Goal: Task Accomplishment & Management: Use online tool/utility

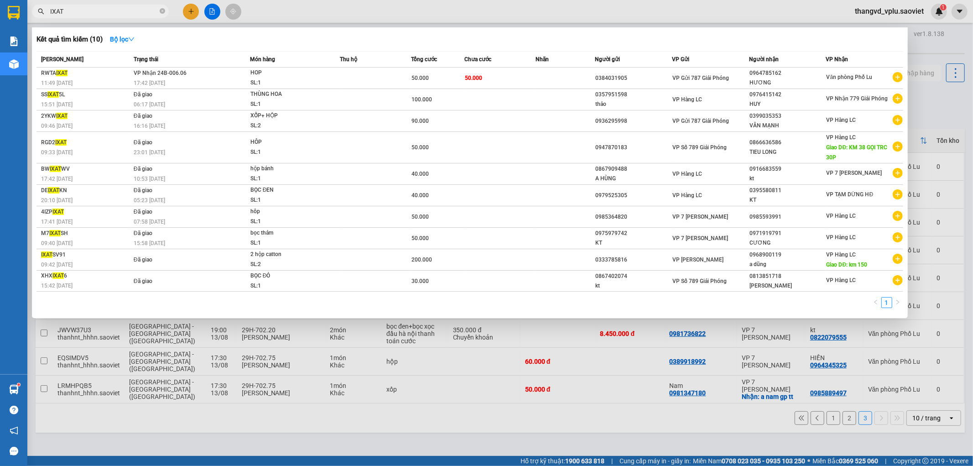
click at [339, 402] on div at bounding box center [486, 233] width 973 height 466
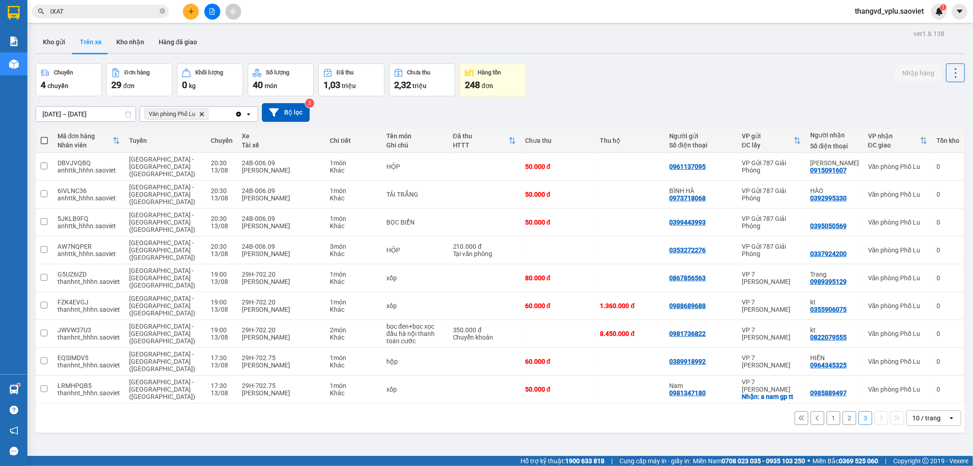
drag, startPoint x: 131, startPoint y: 41, endPoint x: 193, endPoint y: 25, distance: 63.6
click at [193, 25] on main "ver 1.8.138 Kho gửi Trên xe Kho nhận Hàng đã giao Chuyến 4 chuyến Đơn hàng 29 đ…" at bounding box center [486, 228] width 973 height 456
click at [253, 326] on div "29H-702.20" at bounding box center [281, 329] width 79 height 7
checkbox input "true"
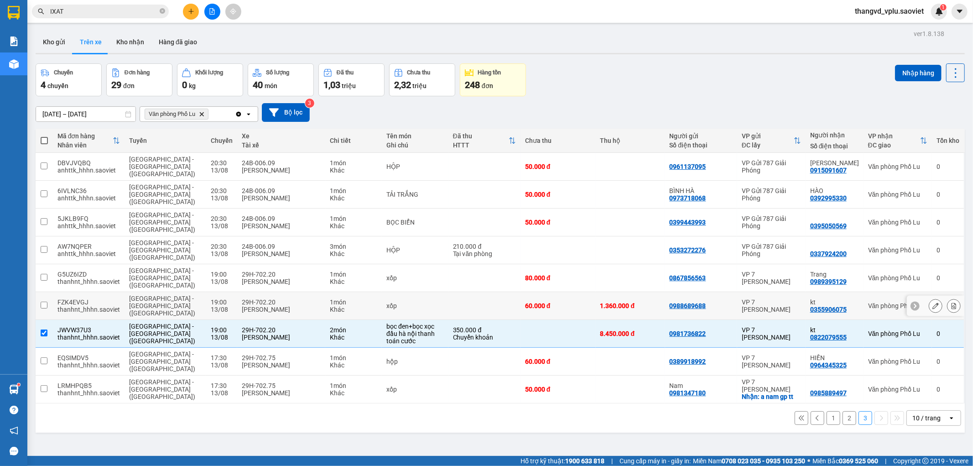
click at [249, 306] on div "[PERSON_NAME]" at bounding box center [281, 309] width 79 height 7
checkbox input "true"
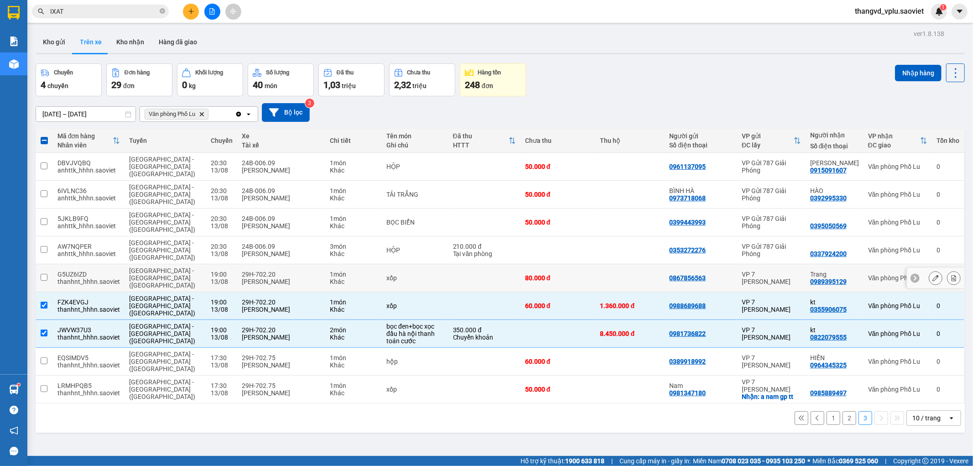
click at [248, 278] on div "[PERSON_NAME]" at bounding box center [281, 281] width 79 height 7
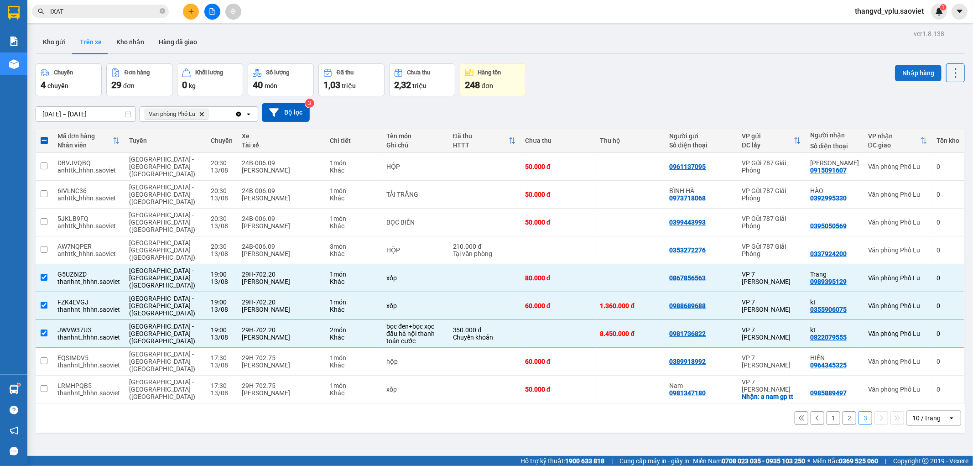
click at [900, 74] on button "Nhập hàng" at bounding box center [918, 73] width 47 height 16
checkbox input "false"
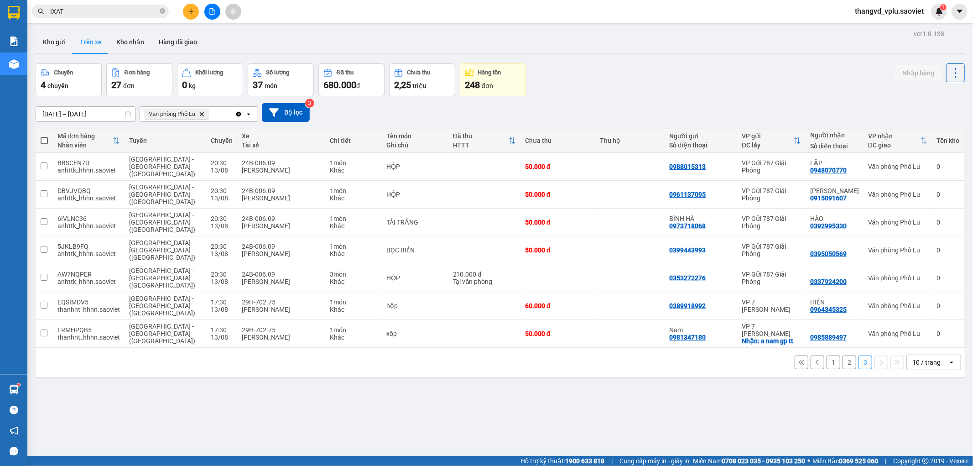
click at [827, 355] on button "1" at bounding box center [834, 362] width 14 height 14
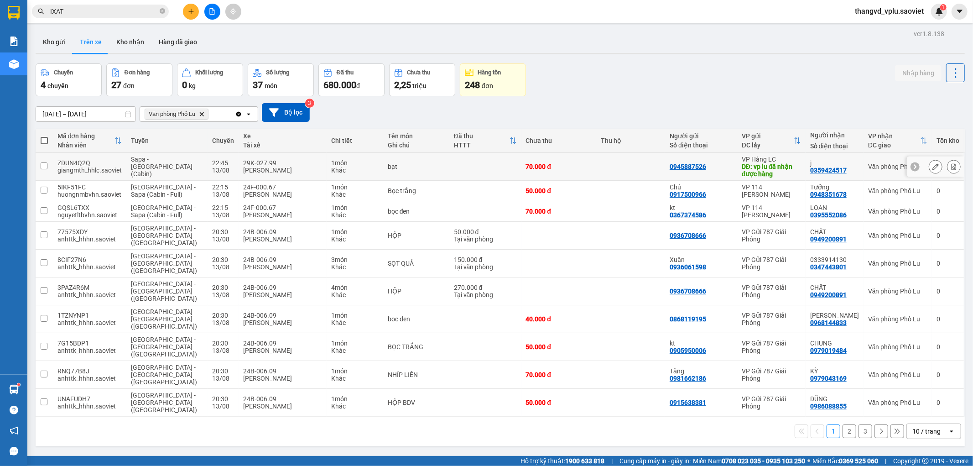
click at [456, 167] on td at bounding box center [485, 167] width 72 height 28
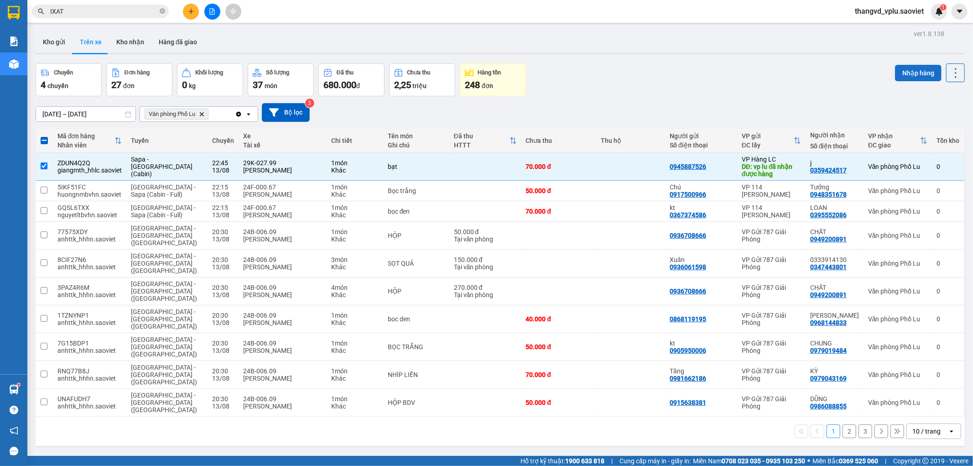
click at [895, 71] on button "Nhập hàng" at bounding box center [918, 73] width 47 height 16
checkbox input "false"
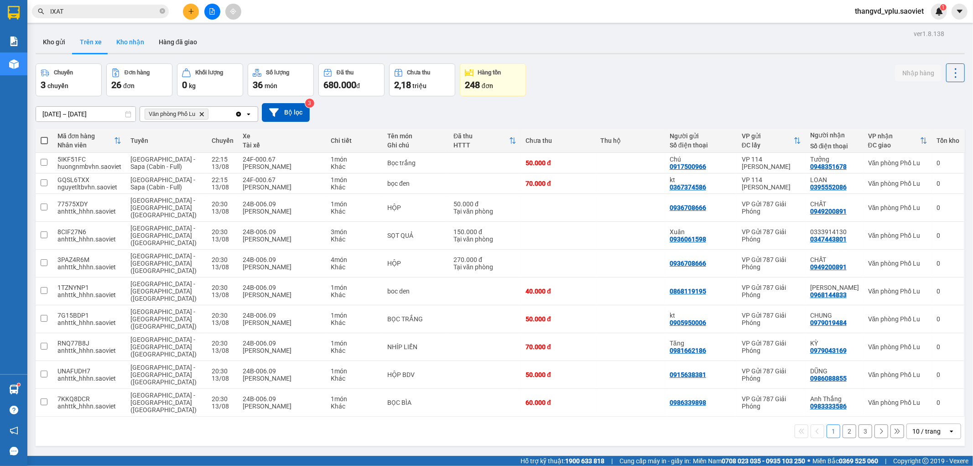
click at [121, 44] on button "Kho nhận" at bounding box center [130, 42] width 42 height 22
type input "[DATE] – [DATE]"
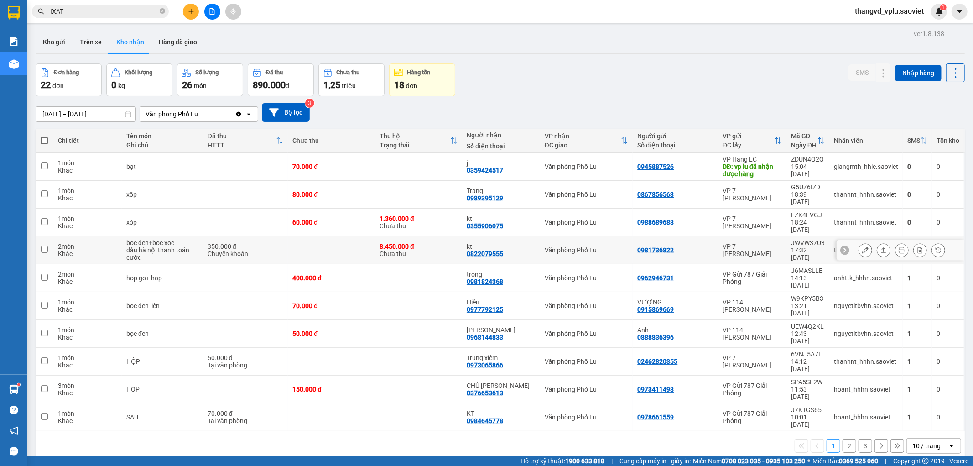
click at [307, 238] on td at bounding box center [331, 250] width 87 height 28
checkbox input "true"
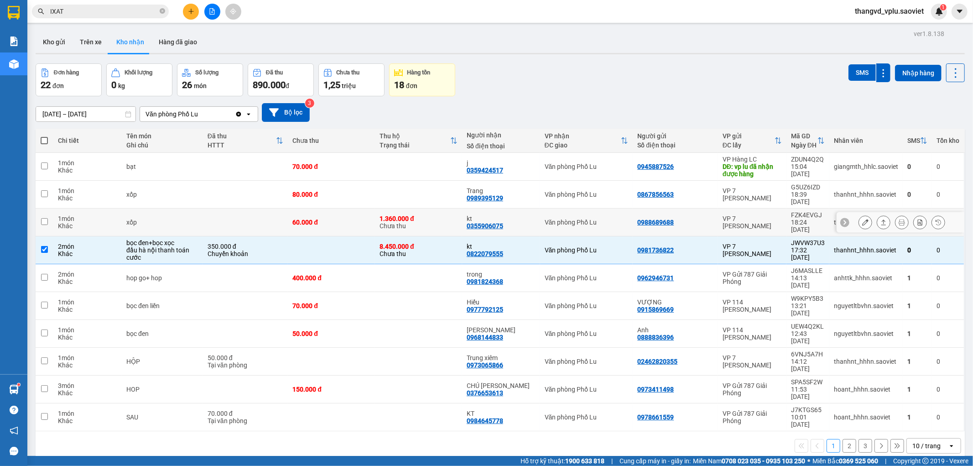
click at [257, 209] on td at bounding box center [245, 223] width 85 height 28
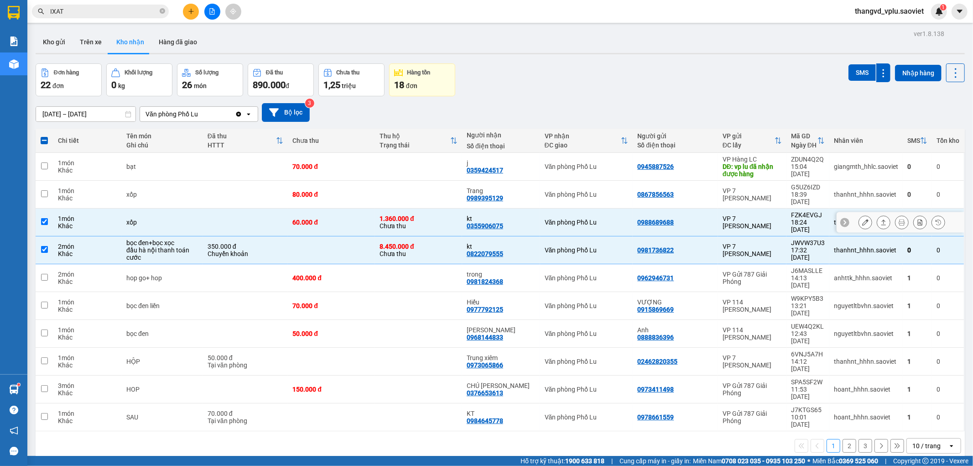
checkbox input "true"
click at [248, 189] on td at bounding box center [245, 195] width 85 height 28
checkbox input "true"
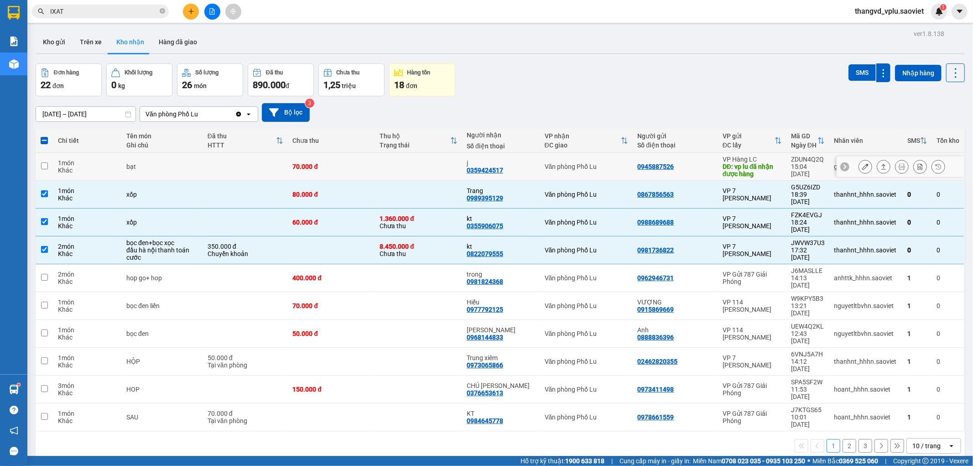
click at [245, 170] on td at bounding box center [245, 167] width 85 height 28
checkbox input "true"
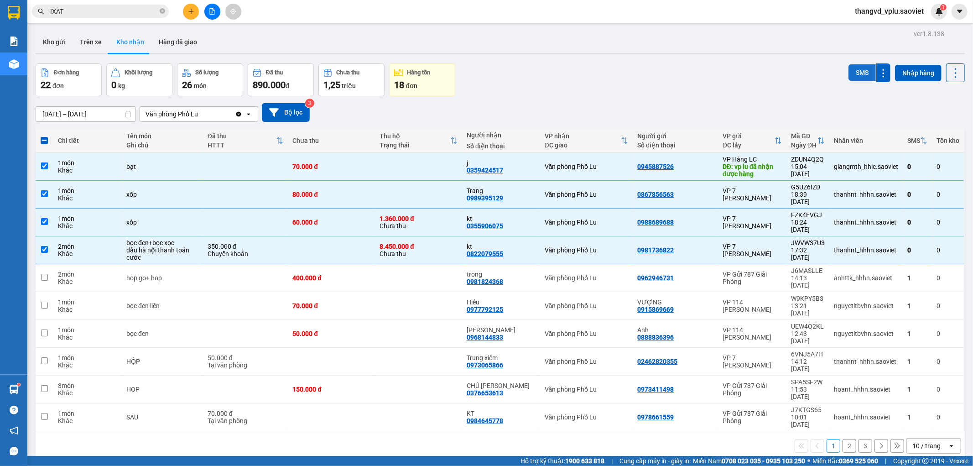
click at [849, 70] on button "SMS" at bounding box center [862, 72] width 27 height 16
click at [101, 16] on input "IXAT" at bounding box center [104, 11] width 108 height 10
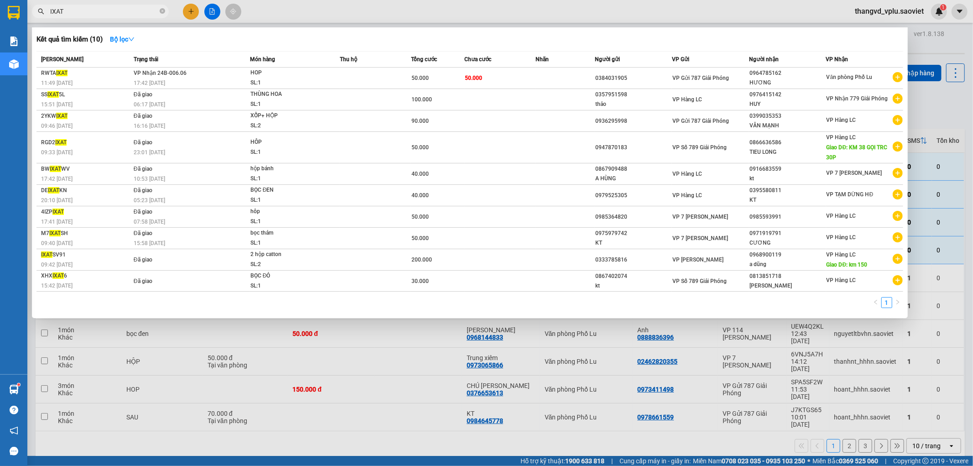
click at [101, 16] on input "IXAT" at bounding box center [104, 11] width 108 height 10
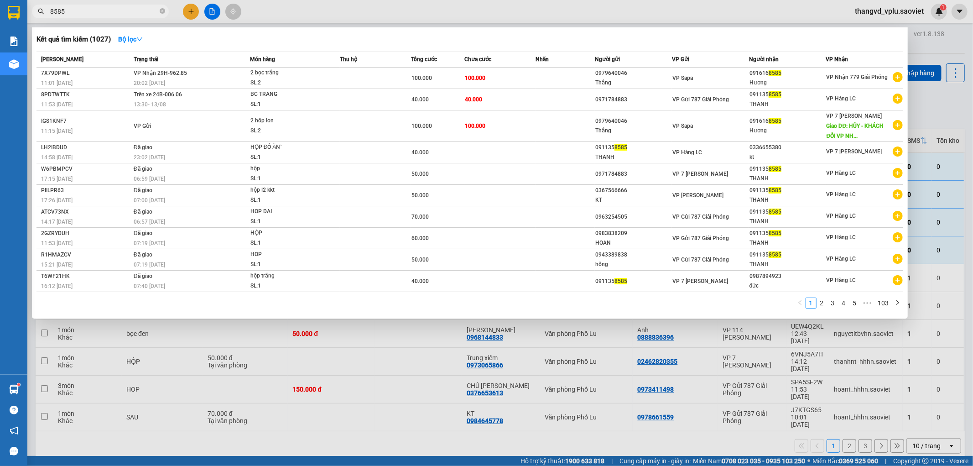
type input "8585"
